Goal: Task Accomplishment & Management: Complete application form

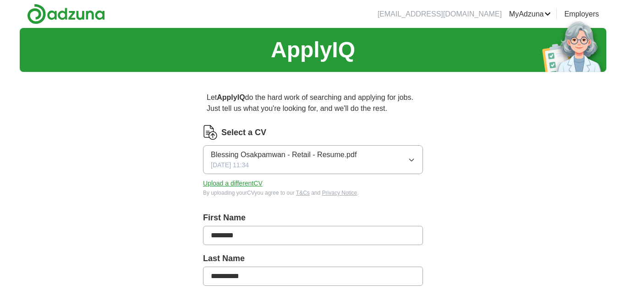
click at [263, 188] on button "Upload a different CV" at bounding box center [233, 184] width 60 height 10
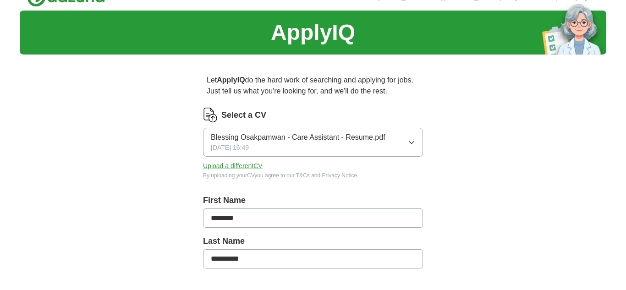
scroll to position [13, 0]
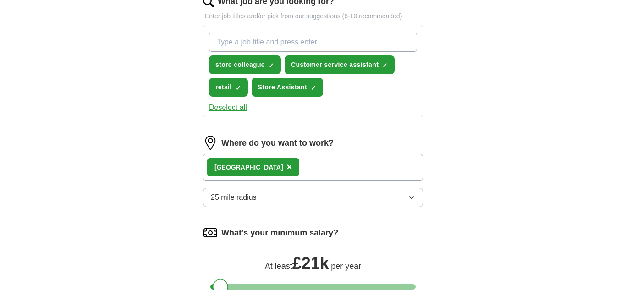
scroll to position [319, 0]
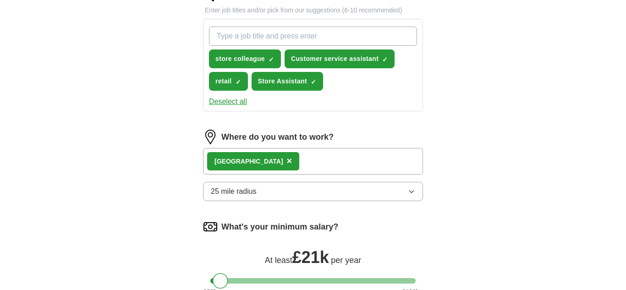
click at [239, 105] on button "Deselect all" at bounding box center [228, 101] width 38 height 11
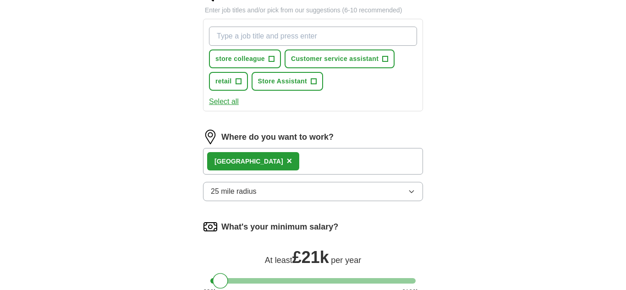
click at [287, 161] on span "×" at bounding box center [290, 161] width 6 height 10
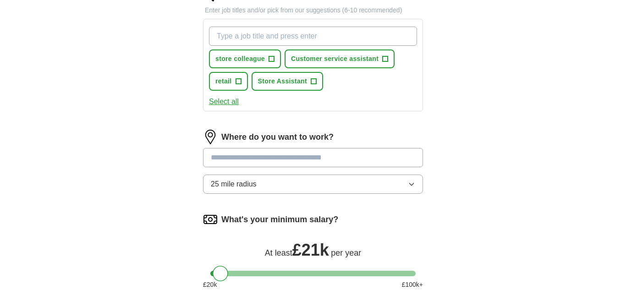
click at [258, 161] on input at bounding box center [313, 157] width 220 height 19
type input "****"
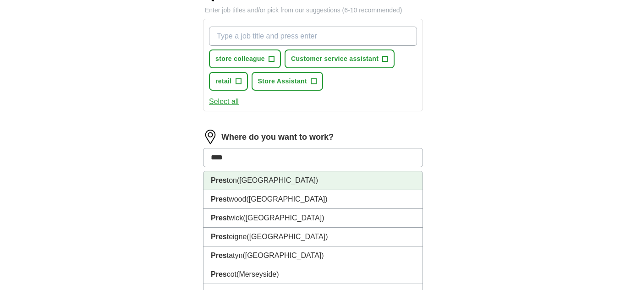
click at [271, 177] on span "([GEOGRAPHIC_DATA])" at bounding box center [277, 181] width 81 height 8
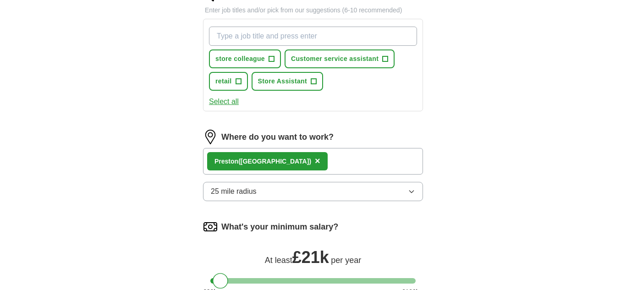
click at [275, 188] on button "25 mile radius" at bounding box center [313, 191] width 220 height 19
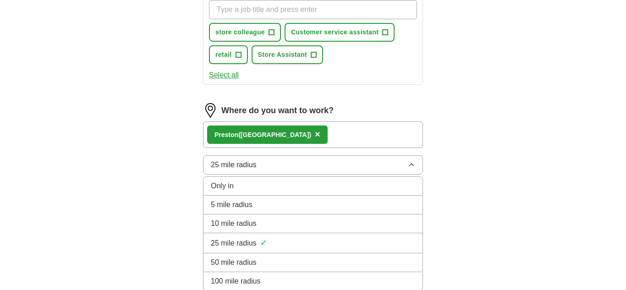
scroll to position [344, 0]
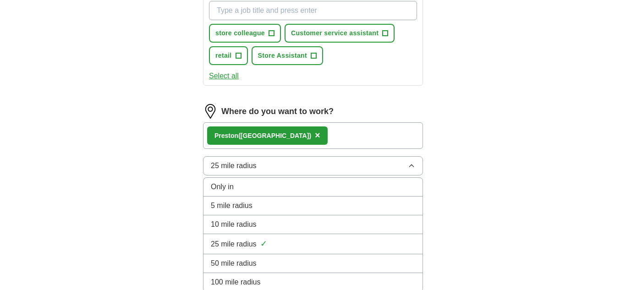
click at [282, 246] on div "25 mile radius ✓" at bounding box center [313, 244] width 205 height 12
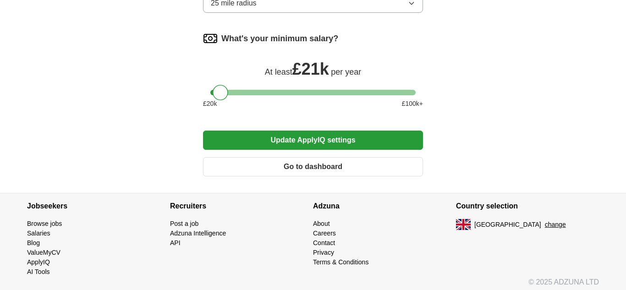
scroll to position [513, 0]
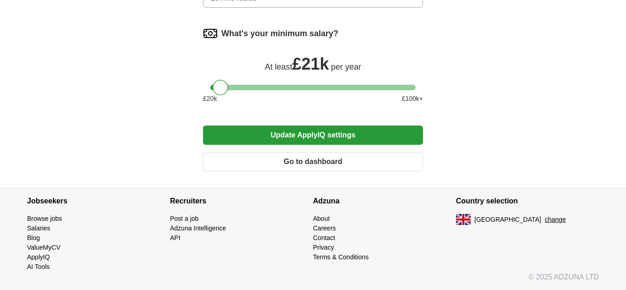
click at [311, 135] on button "Update ApplyIQ settings" at bounding box center [313, 135] width 220 height 19
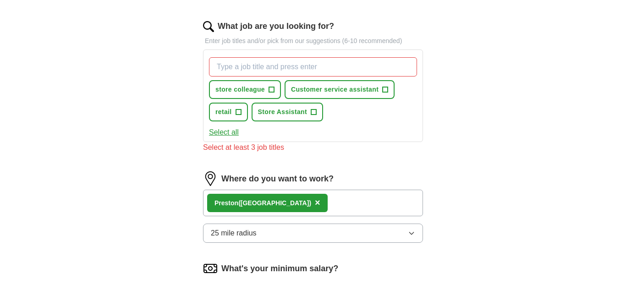
scroll to position [288, 0]
click at [282, 72] on input "What job are you looking for?" at bounding box center [313, 67] width 208 height 19
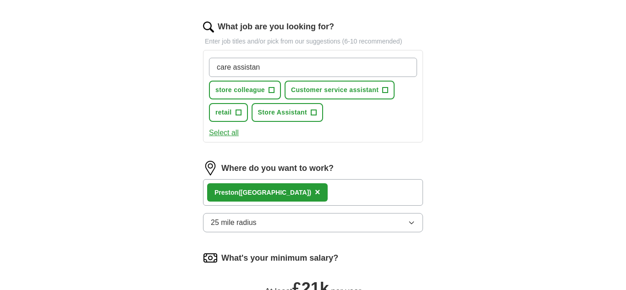
type input "care assistant"
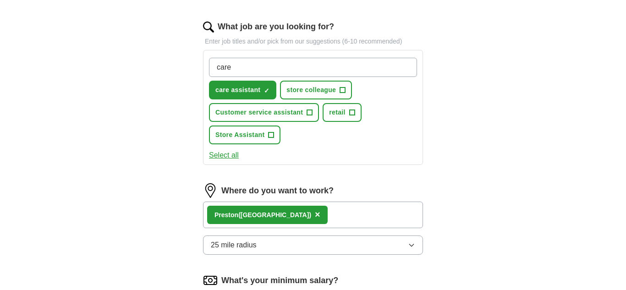
type input "carer"
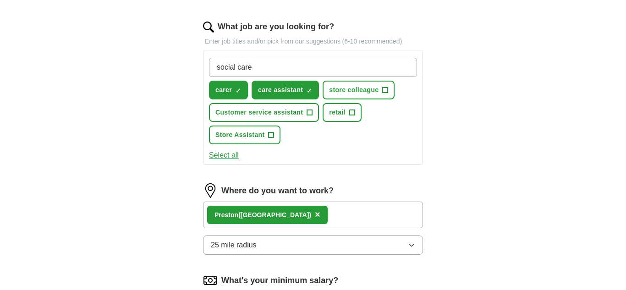
type input "social carer"
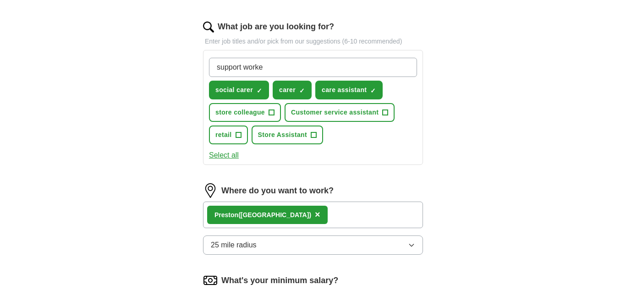
type input "support worker"
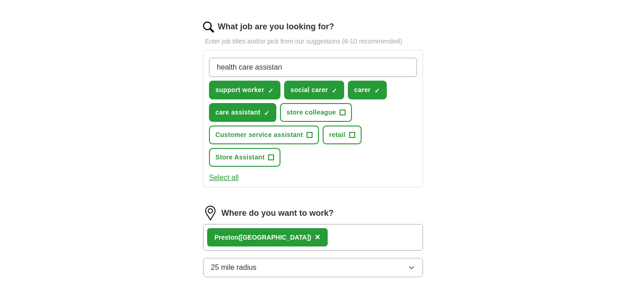
type input "health care assistant"
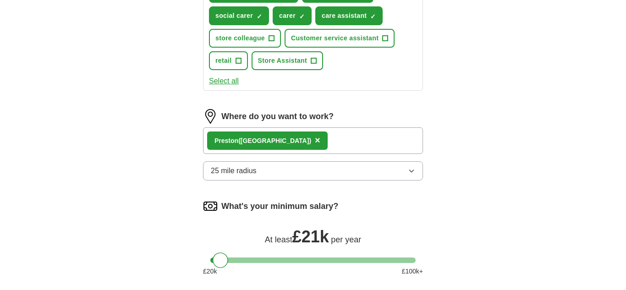
scroll to position [558, 0]
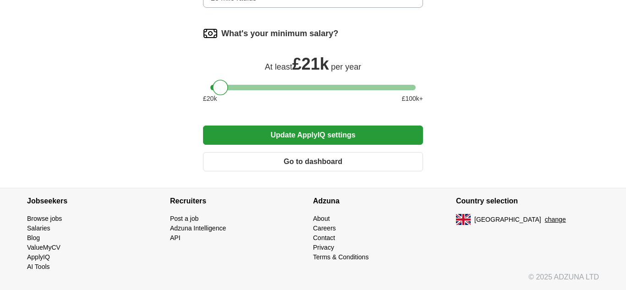
click at [343, 135] on button "Update ApplyIQ settings" at bounding box center [313, 135] width 220 height 19
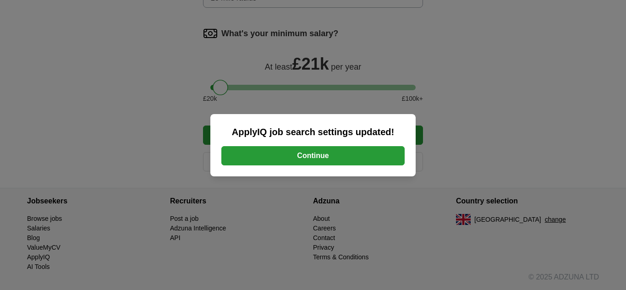
click at [340, 154] on button "Continue" at bounding box center [313, 155] width 183 height 19
